Goal: Ask a question

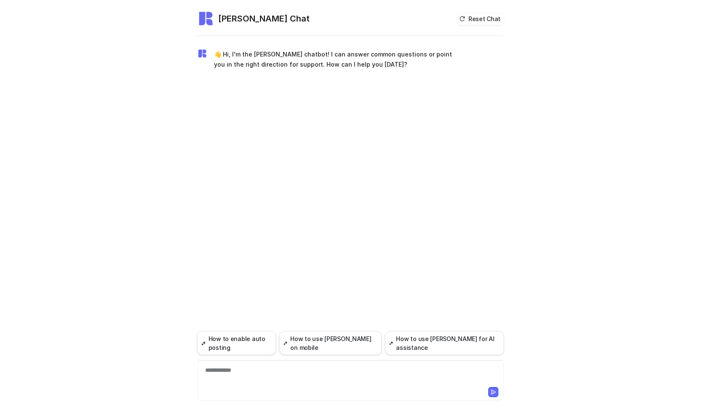
click at [284, 374] on div "**********" at bounding box center [350, 375] width 303 height 19
click at [490, 390] on button at bounding box center [494, 392] width 10 height 10
click at [252, 371] on div "**********" at bounding box center [350, 375] width 303 height 19
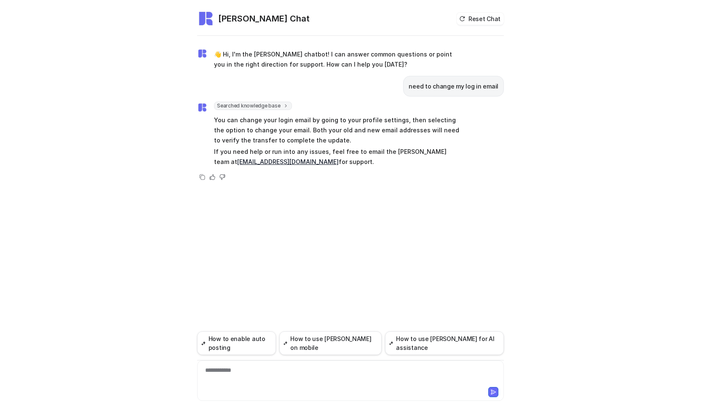
click at [238, 375] on div "**********" at bounding box center [350, 375] width 303 height 19
